Goal: Register for event/course

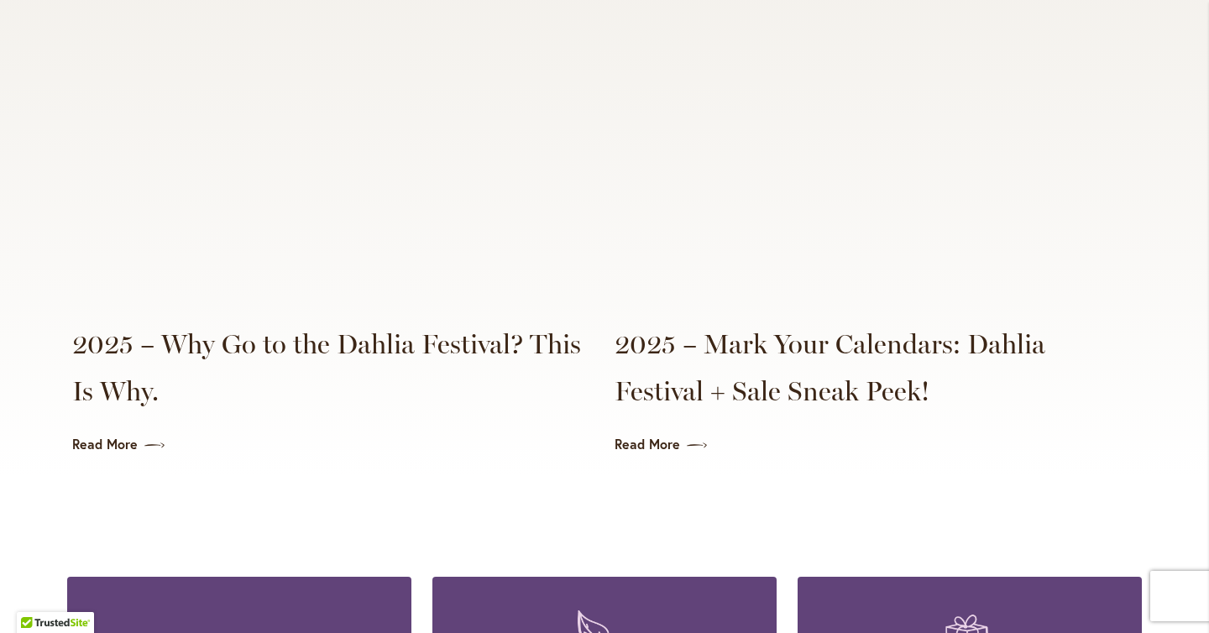
scroll to position [3971, 0]
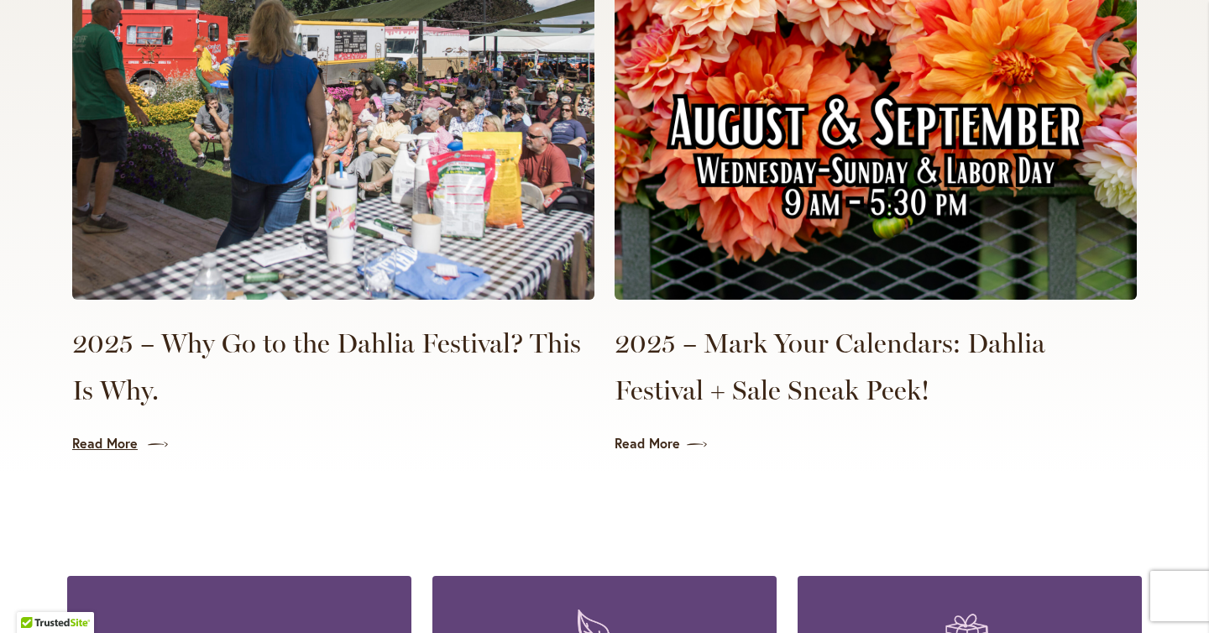
click at [123, 434] on link "Read More" at bounding box center [333, 443] width 522 height 19
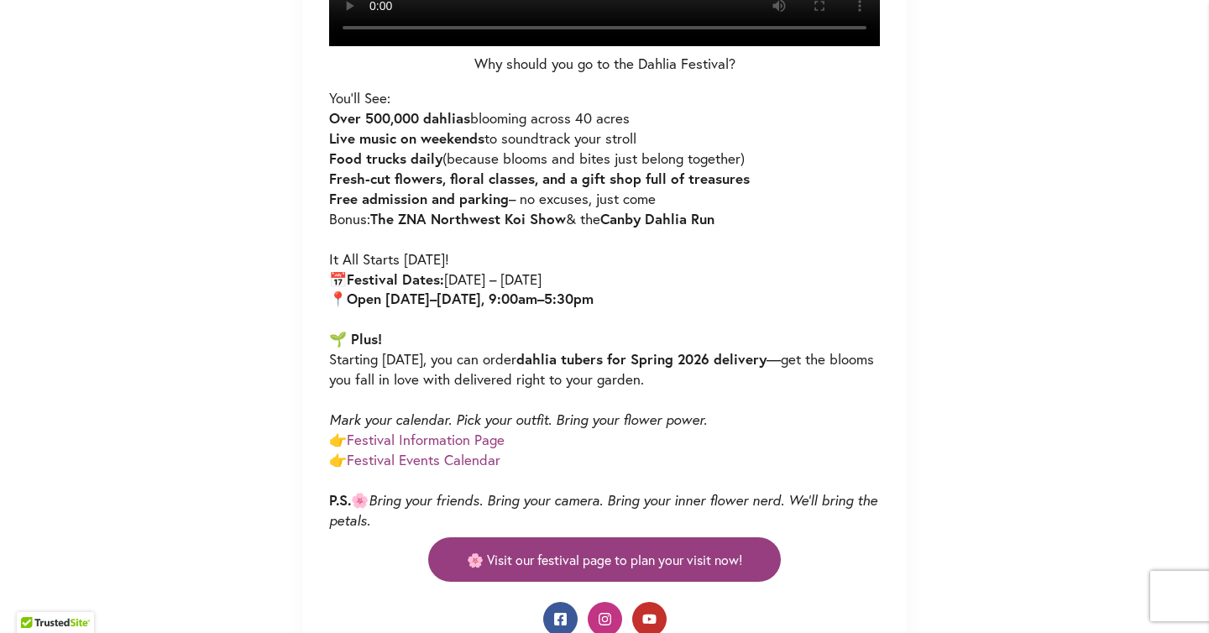
scroll to position [1009, 0]
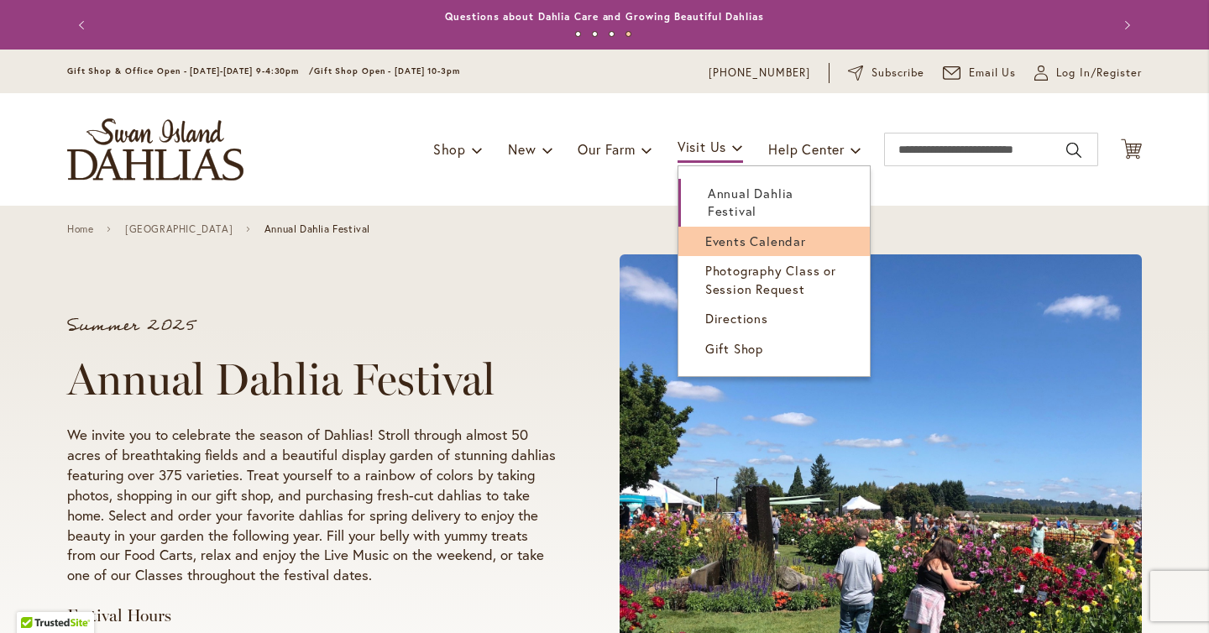
click at [723, 249] on link "Events Calendar" at bounding box center [773, 241] width 191 height 29
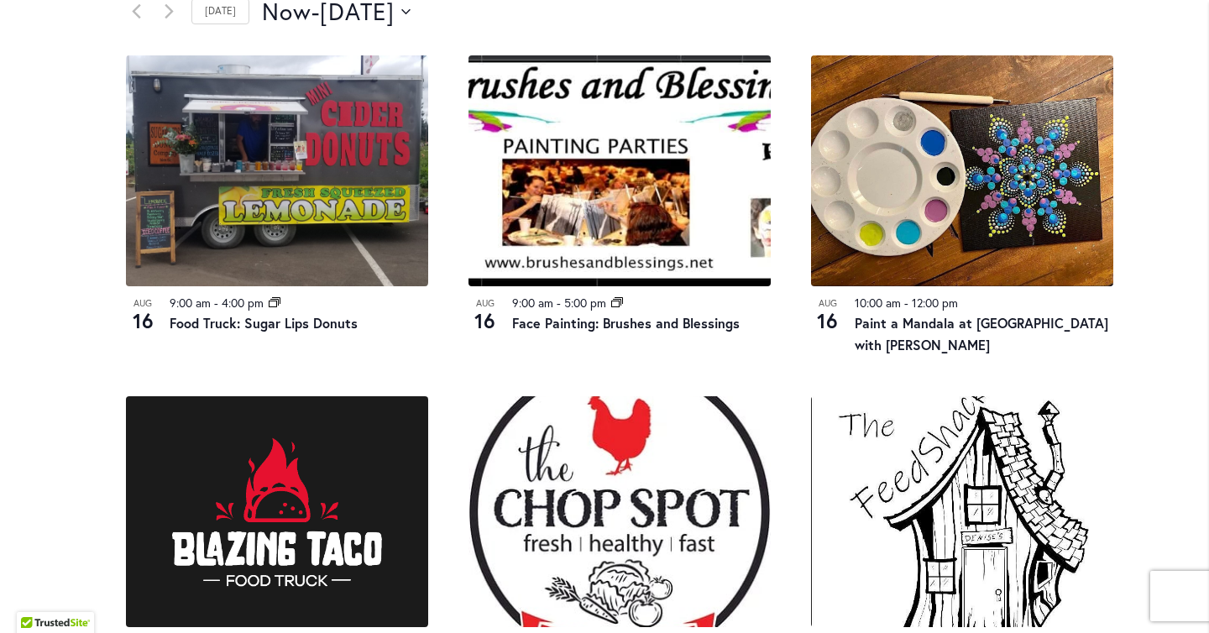
scroll to position [891, 0]
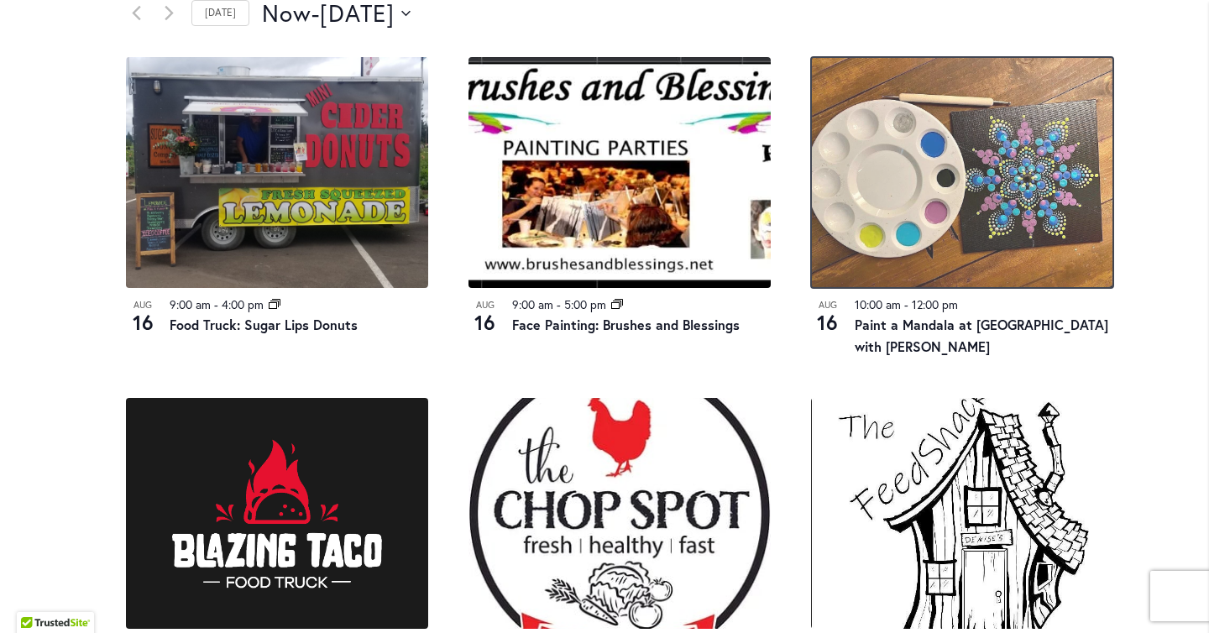
click at [1031, 255] on img at bounding box center [962, 172] width 302 height 231
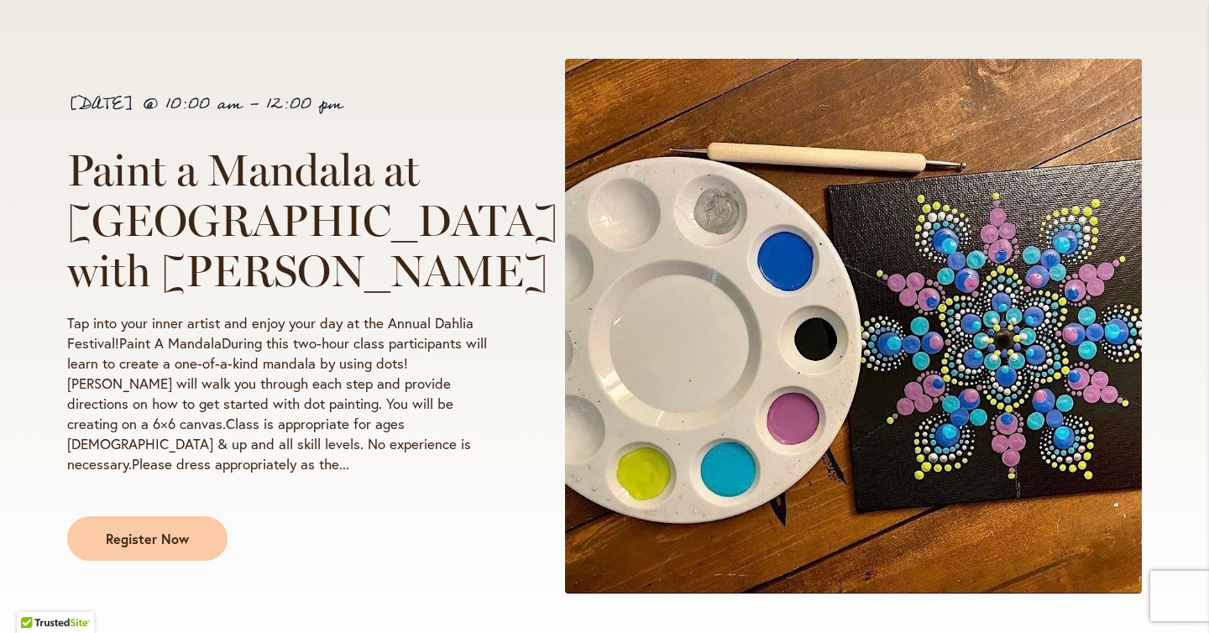
scroll to position [269, 0]
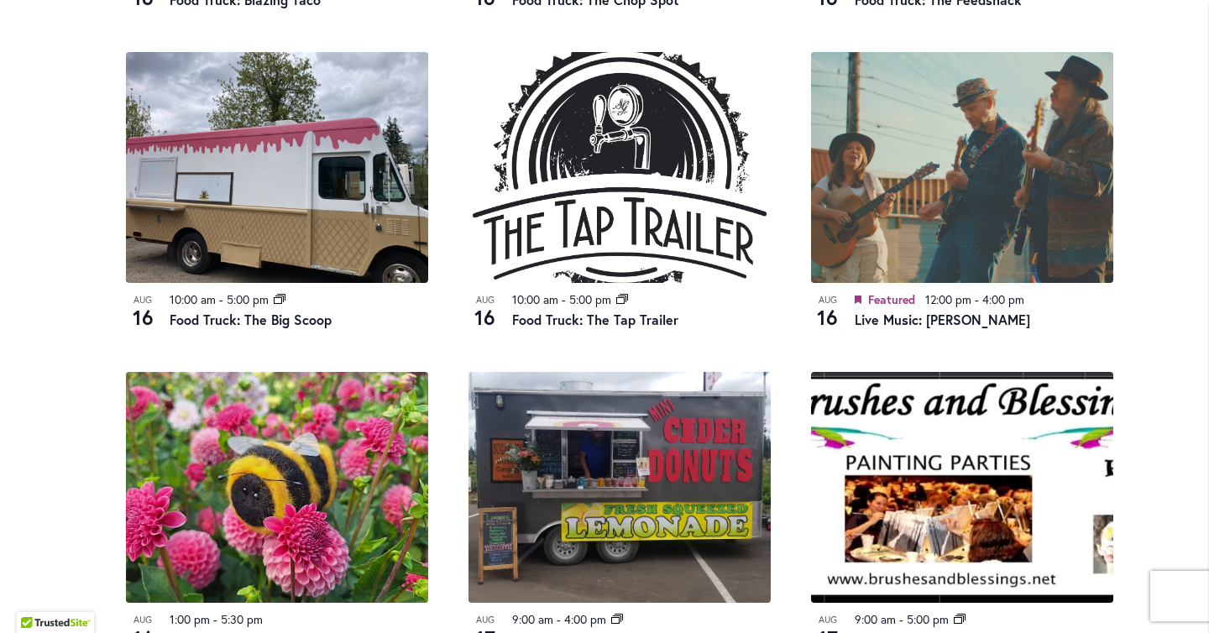
scroll to position [1555, 0]
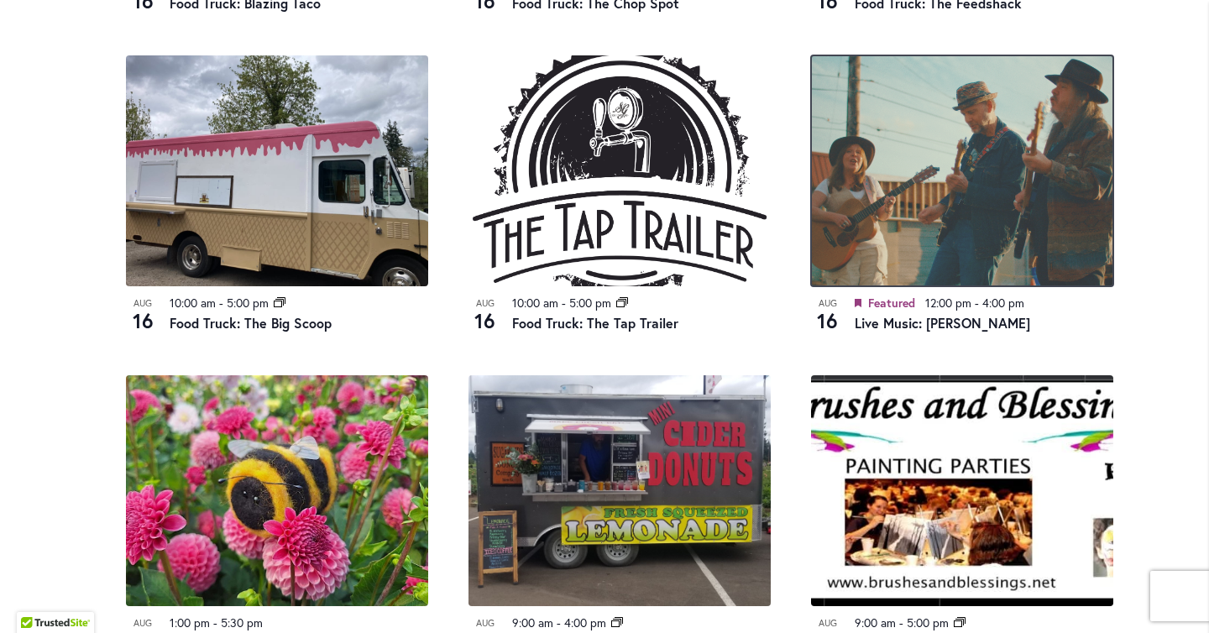
click at [963, 145] on img at bounding box center [962, 170] width 302 height 231
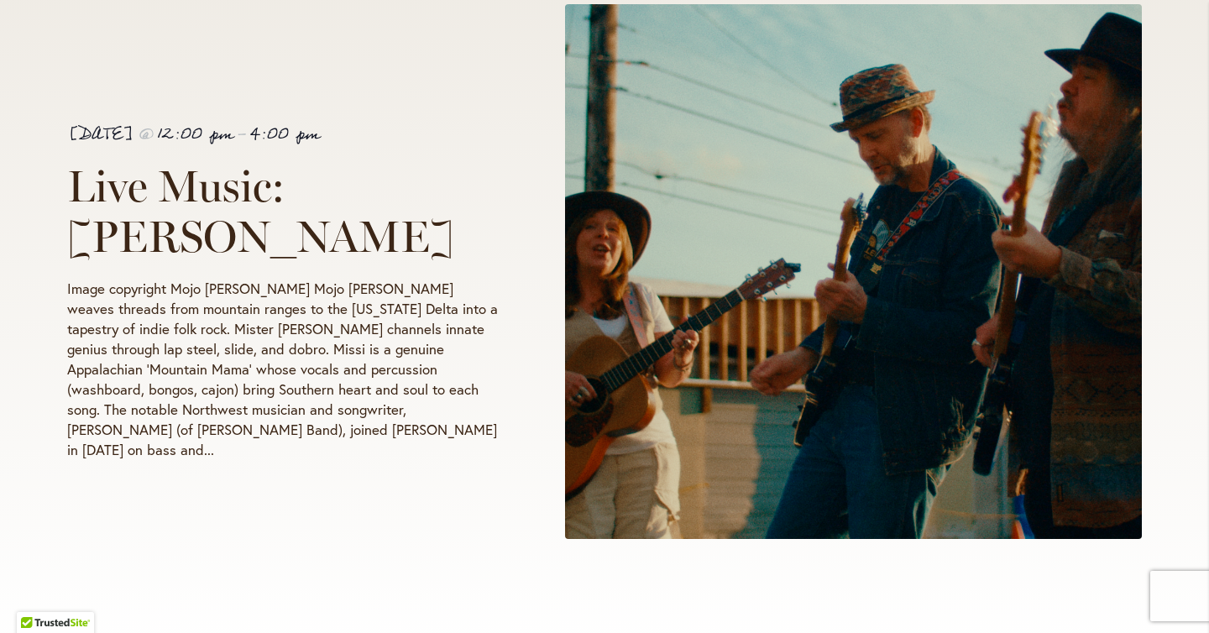
scroll to position [317, 0]
